Goal: Understand process/instructions

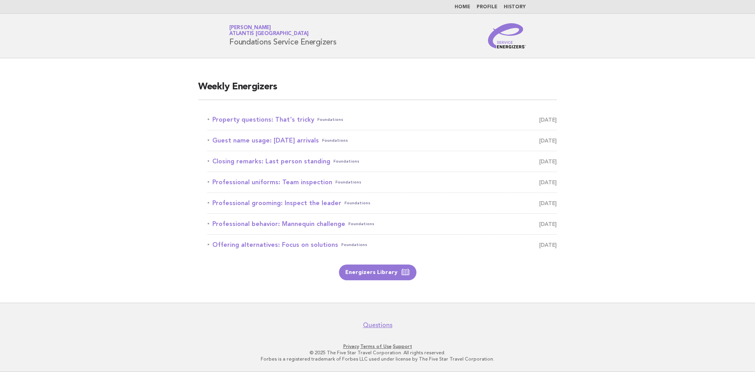
click at [615, 177] on main "Weekly Energizers Property questions: That's tricky Foundations August 31 Guest…" at bounding box center [377, 180] width 755 height 244
click at [273, 141] on link "Guest name usage: Today's arrivals Foundations September 1" at bounding box center [382, 140] width 349 height 11
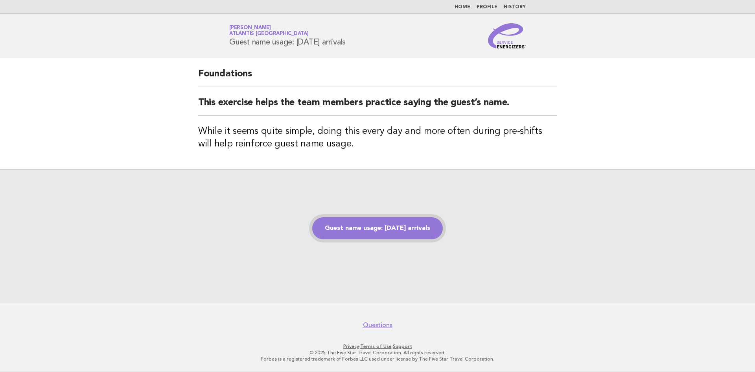
click at [372, 228] on link "Guest name usage: [DATE] arrivals" at bounding box center [377, 228] width 131 height 22
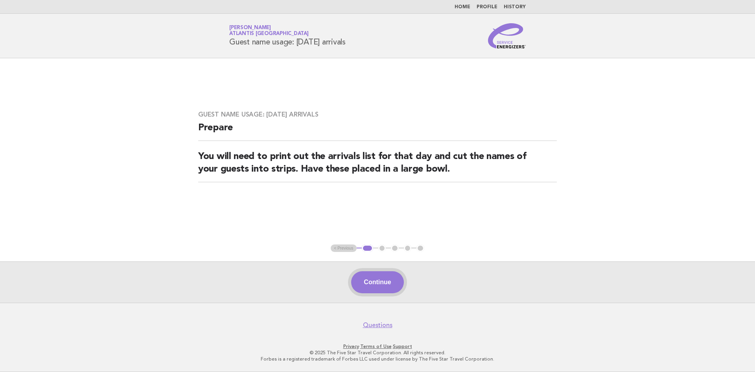
click at [378, 275] on button "Continue" at bounding box center [377, 282] width 52 height 22
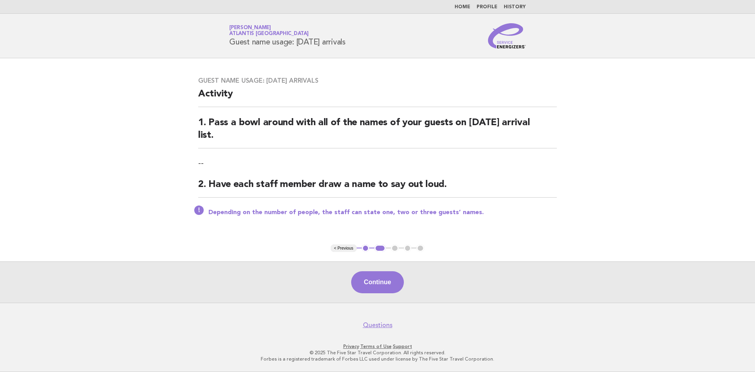
click at [377, 282] on button "Continue" at bounding box center [377, 282] width 52 height 22
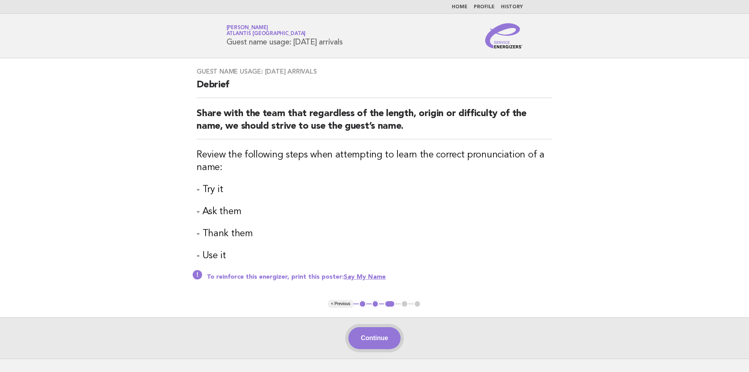
click at [391, 336] on button "Continue" at bounding box center [374, 338] width 52 height 22
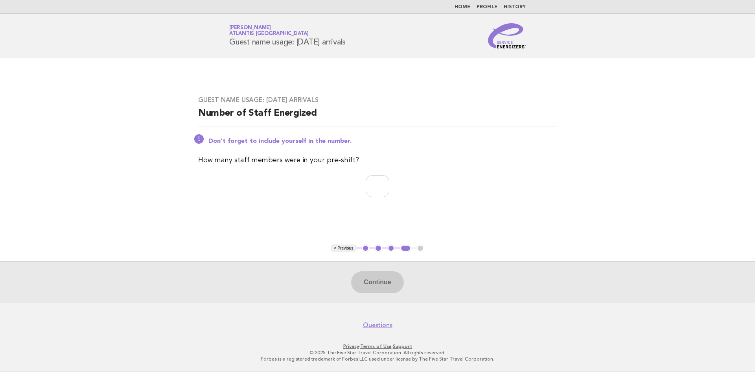
click at [391, 249] on button "3" at bounding box center [391, 248] width 8 height 8
